Goal: Transaction & Acquisition: Purchase product/service

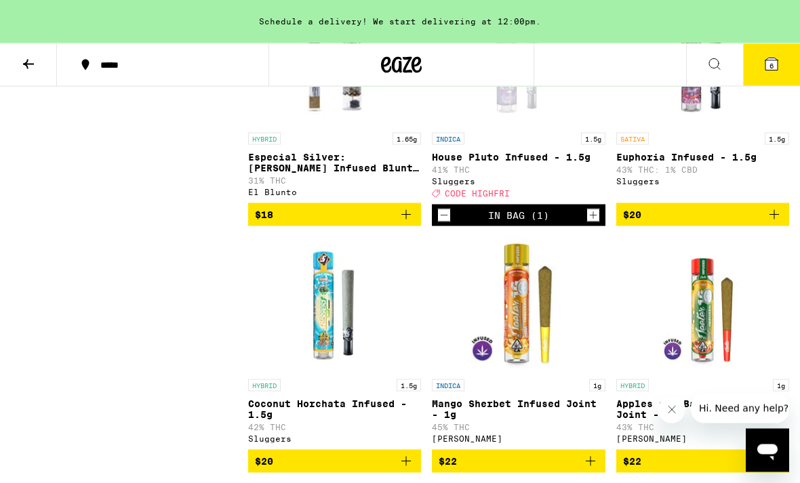
scroll to position [2864, 0]
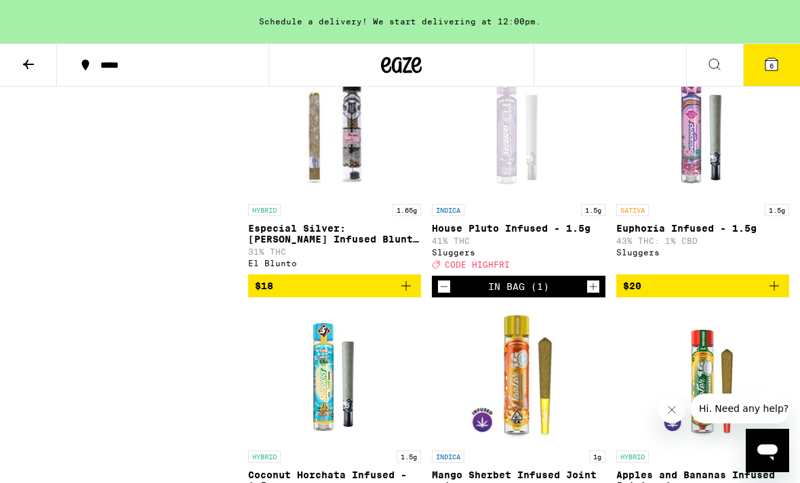
click at [774, 68] on icon at bounding box center [771, 64] width 12 height 12
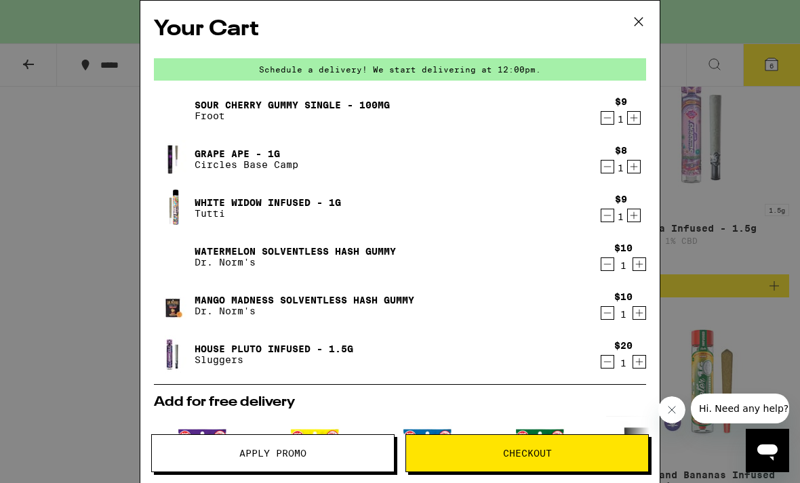
click at [638, 21] on icon at bounding box center [638, 22] width 8 height 8
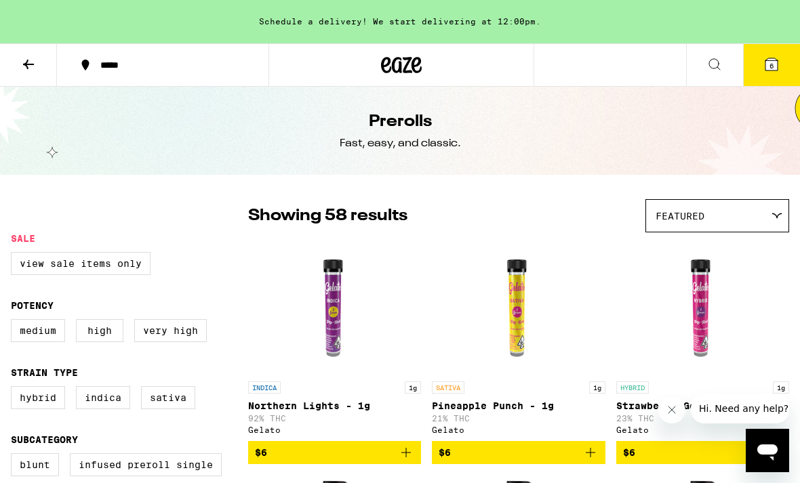
click at [25, 66] on icon at bounding box center [28, 64] width 16 height 16
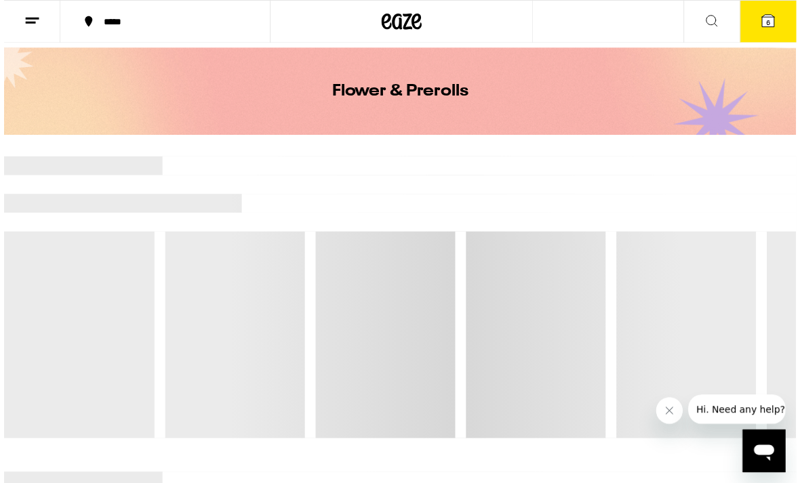
scroll to position [43, 0]
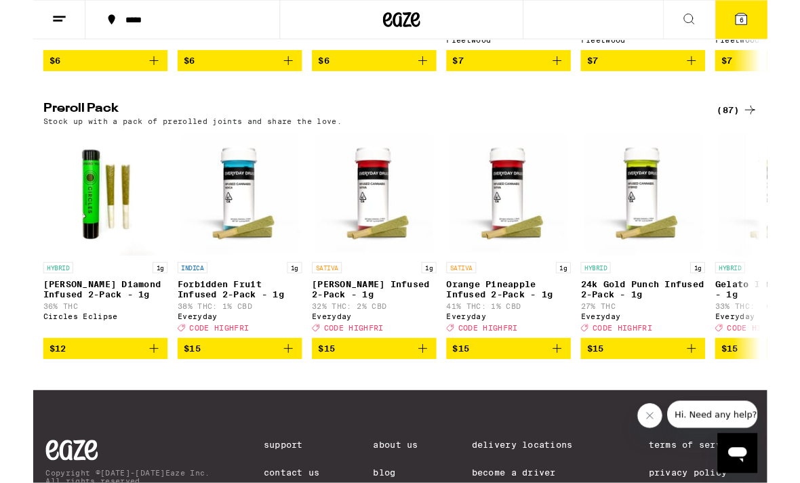
click at [781, 128] on icon at bounding box center [781, 120] width 16 height 16
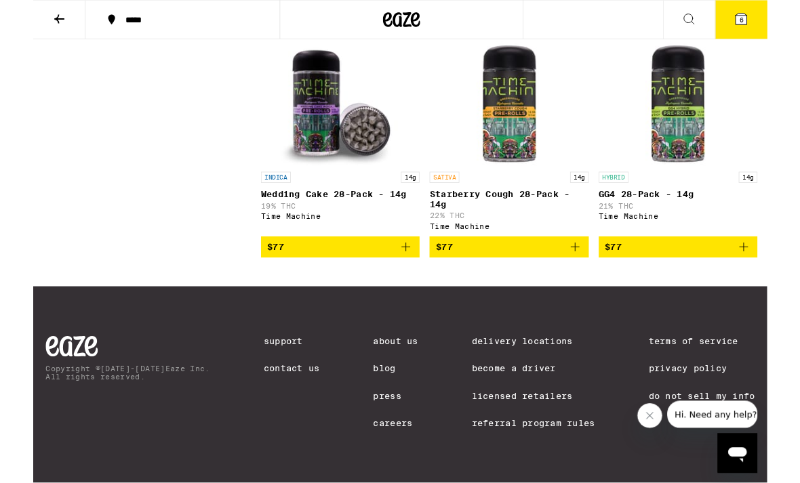
scroll to position [7369, 0]
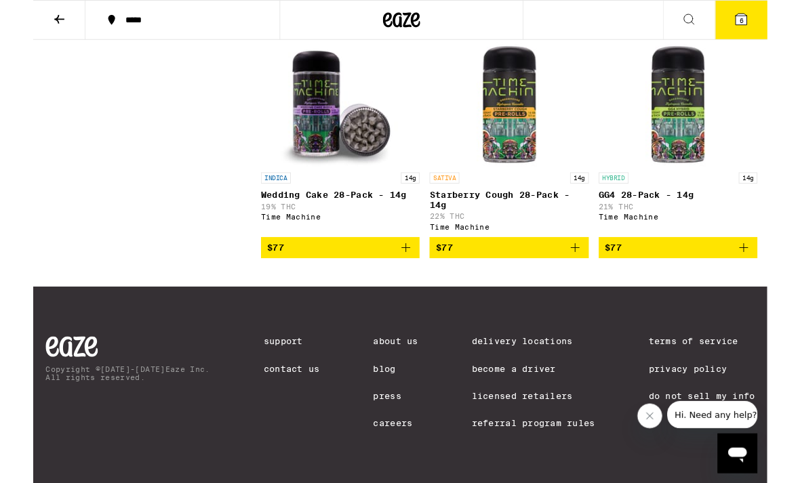
click at [775, 24] on icon at bounding box center [771, 21] width 12 height 12
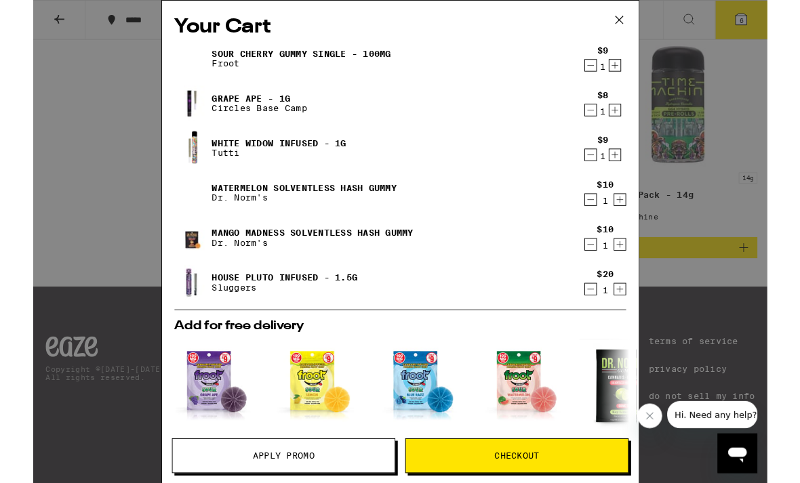
click at [782, 193] on div "Your Cart Sour Cherry Gummy Single - 100mg Froot $9 1 Grape Ape - 1g Circles Ba…" at bounding box center [400, 263] width 800 height 527
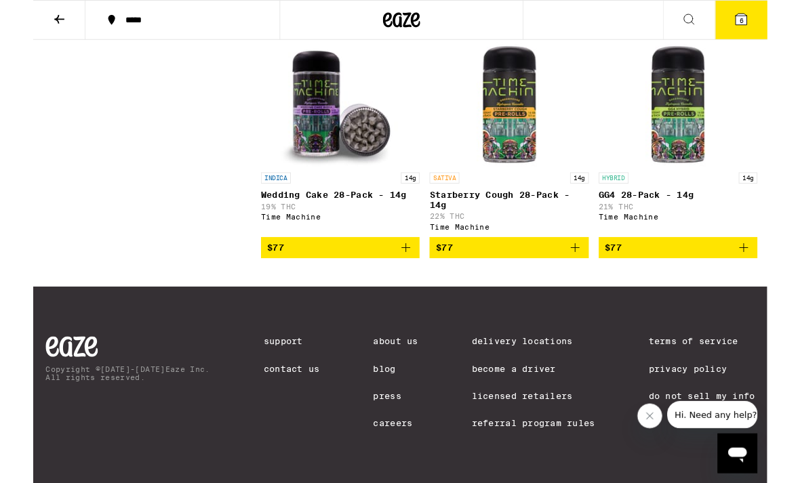
click at [773, 184] on link "HYBRID 14g GG4 28-Pack - 14g 21% THC Time Machine" at bounding box center [702, 151] width 173 height 213
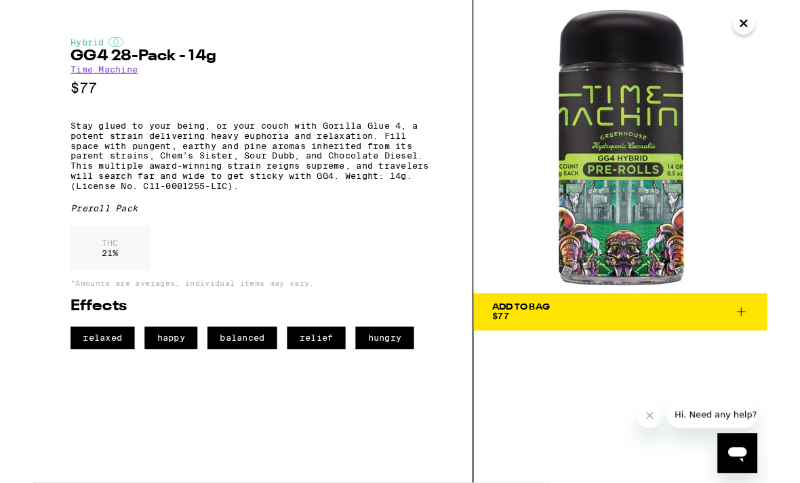
scroll to position [7301, 0]
click at [781, 16] on icon "Close" at bounding box center [774, 26] width 16 height 20
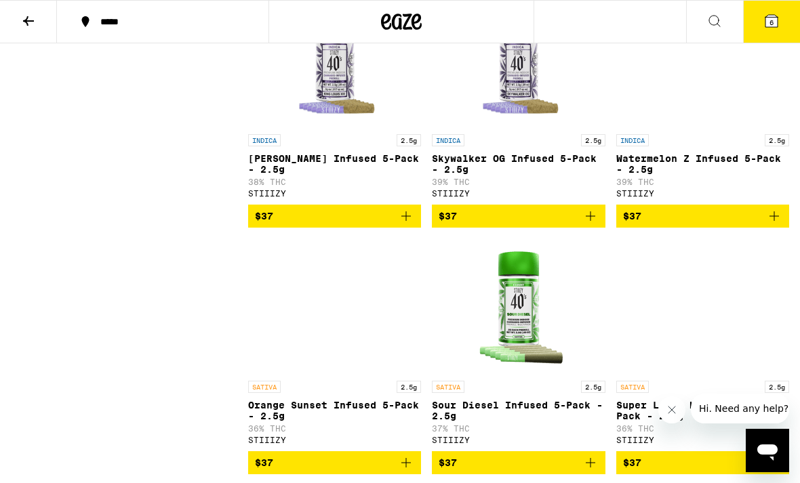
scroll to position [3215, 0]
